Goal: Use online tool/utility: Utilize a website feature to perform a specific function

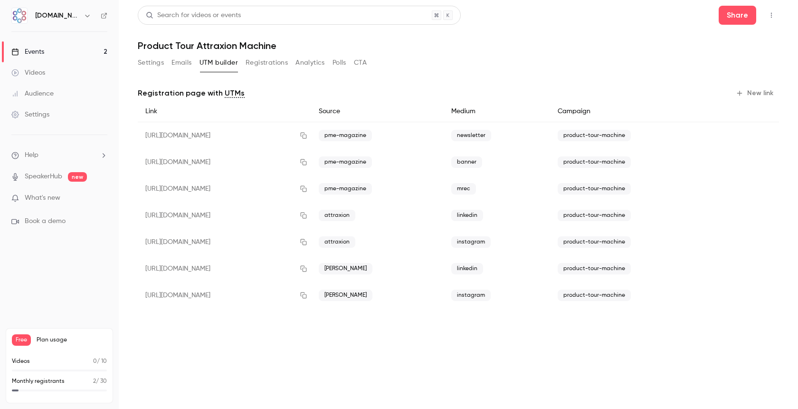
click at [65, 56] on link "Events 2" at bounding box center [59, 51] width 119 height 21
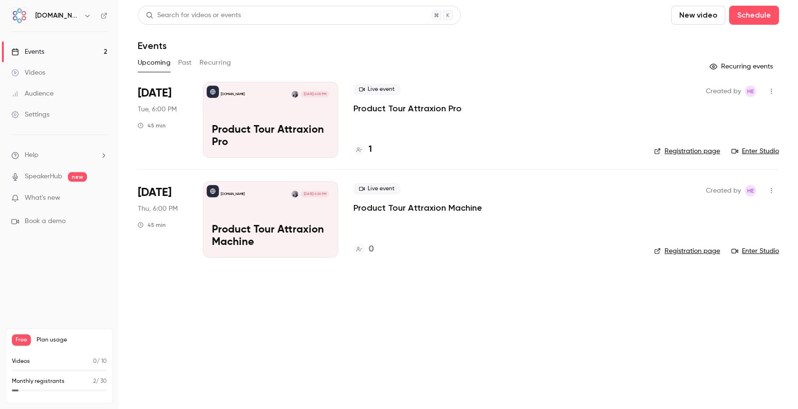
click at [281, 127] on p "Product Tour Attraxion Pro" at bounding box center [270, 136] width 117 height 25
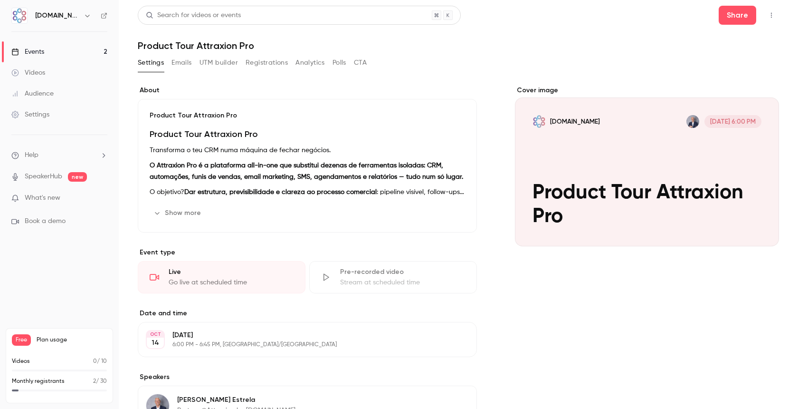
click at [222, 63] on button "UTM builder" at bounding box center [219, 62] width 38 height 15
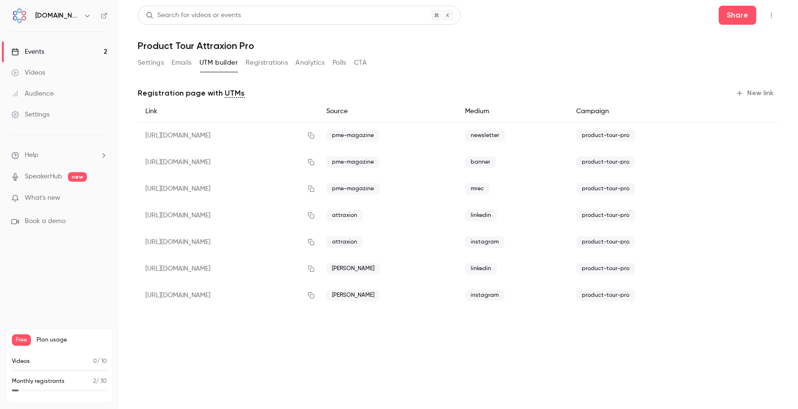
click at [745, 92] on button "New link" at bounding box center [755, 93] width 47 height 15
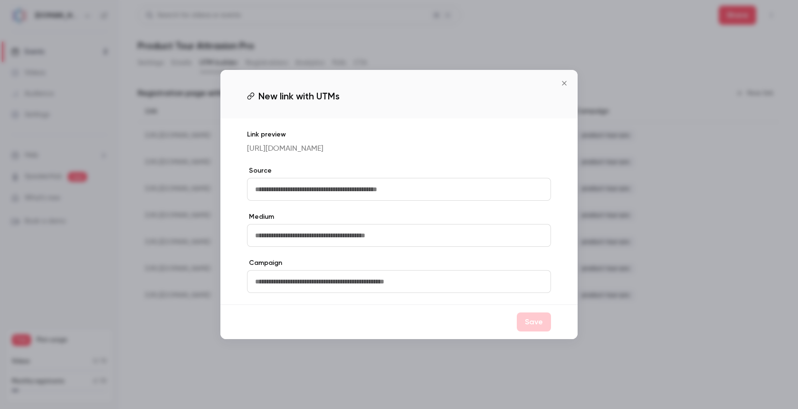
click at [276, 189] on input "text" at bounding box center [399, 189] width 304 height 23
type input "*"
type input "**********"
click at [284, 237] on input "text" at bounding box center [399, 235] width 304 height 23
type input "*"
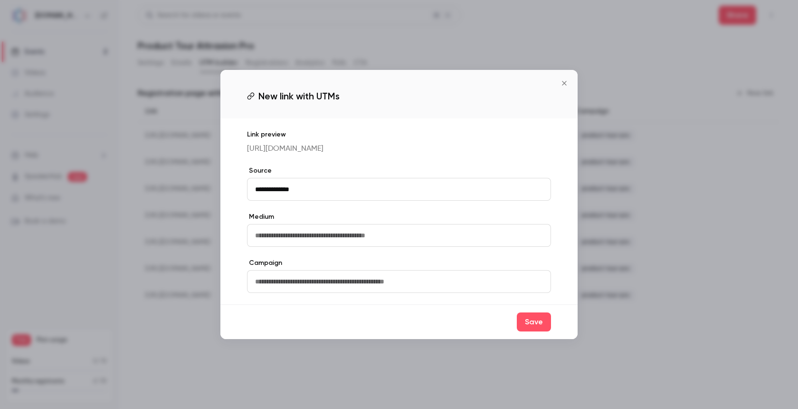
click at [294, 281] on input "text" at bounding box center [399, 281] width 304 height 23
type input "**********"
click at [526, 327] on button "Save" at bounding box center [534, 321] width 34 height 19
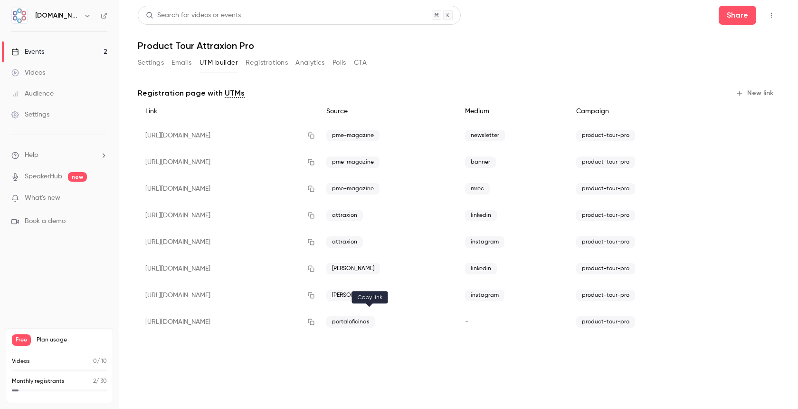
click at [314, 320] on icon "button" at bounding box center [311, 322] width 6 height 6
